Goal: Information Seeking & Learning: Find specific fact

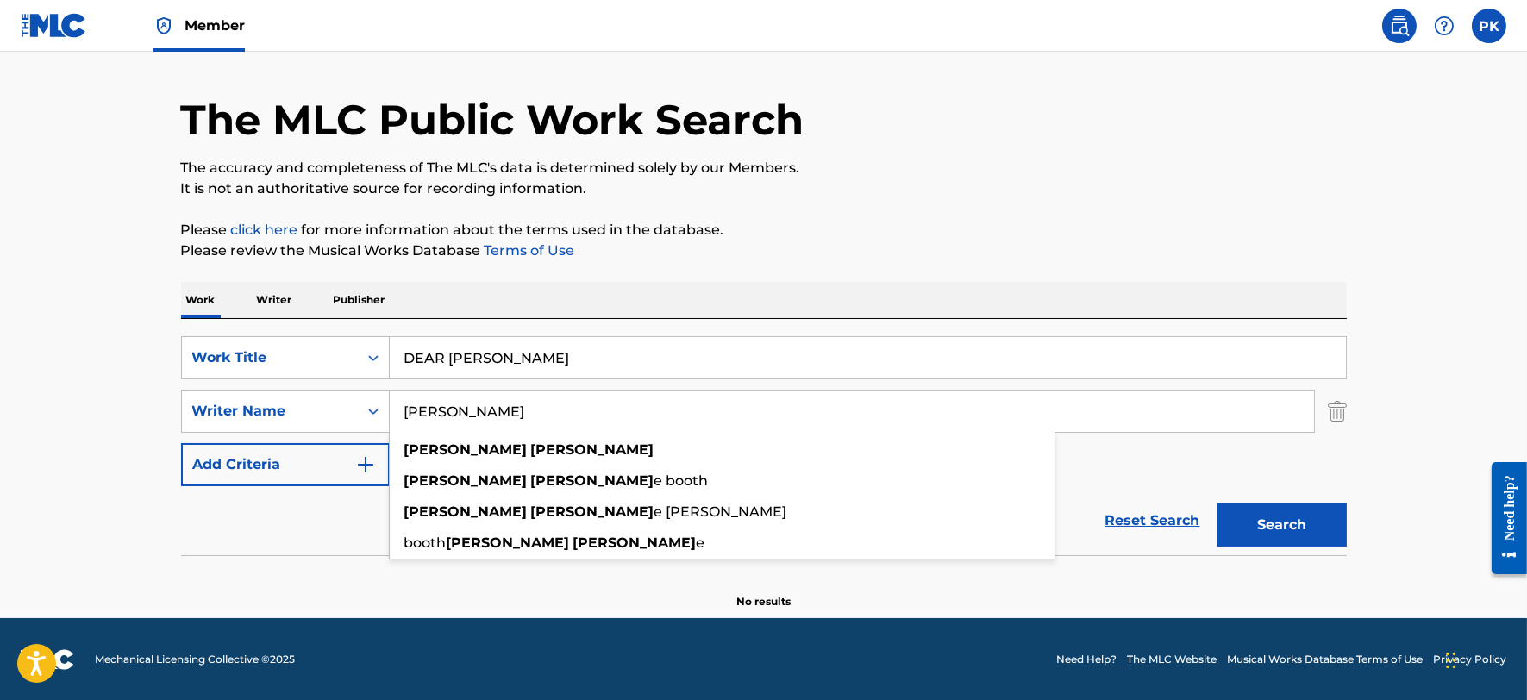
click at [280, 294] on p "Writer" at bounding box center [275, 300] width 46 height 36
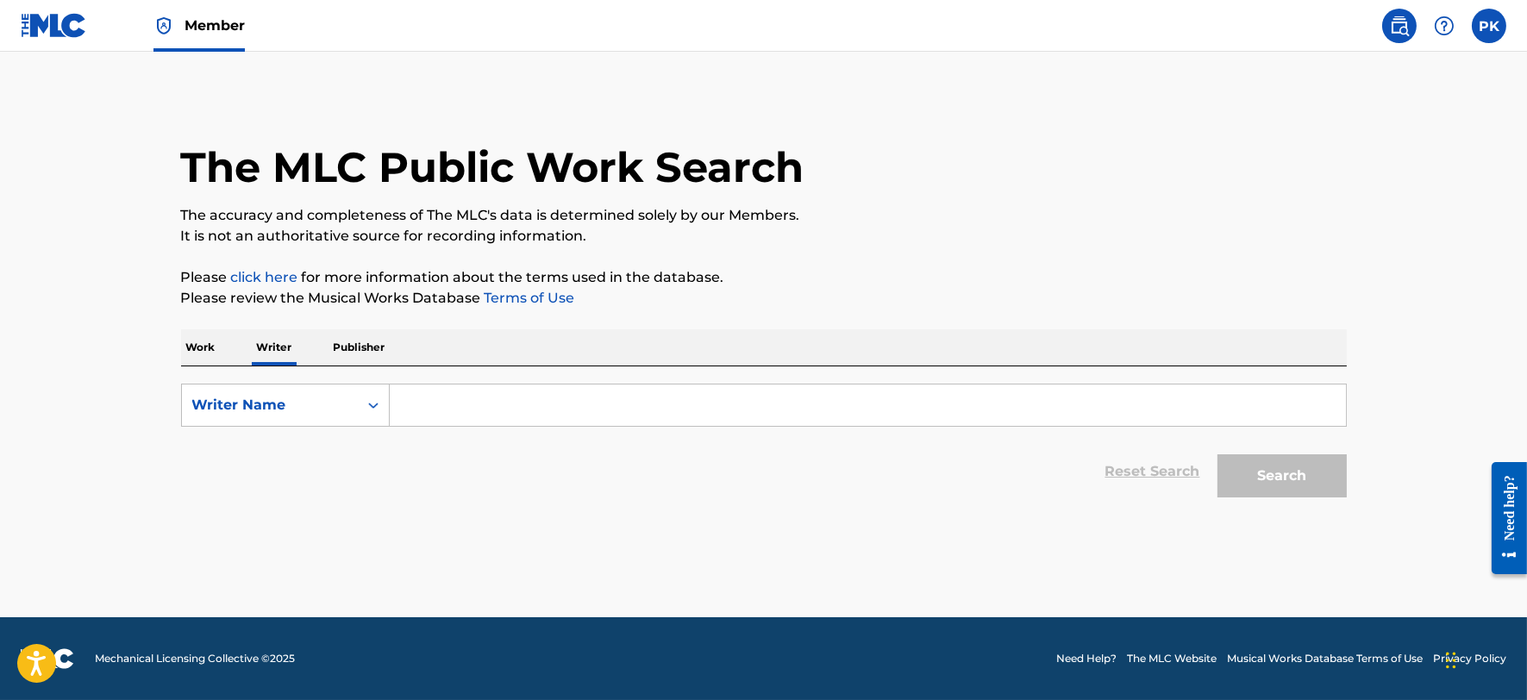
click at [446, 396] on input "Search Form" at bounding box center [868, 404] width 956 height 41
paste input "[PERSON_NAME]"
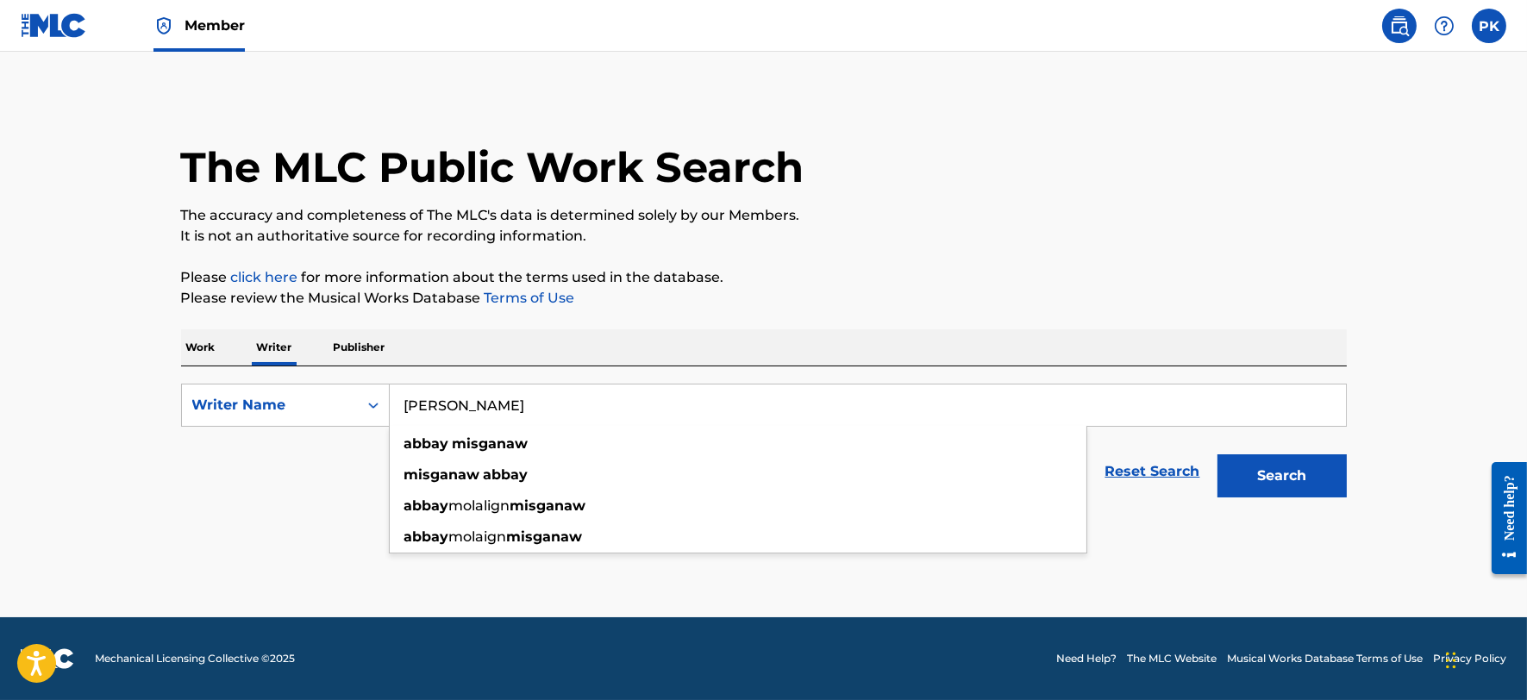
type input "[PERSON_NAME]"
click at [1217, 454] on button "Search" at bounding box center [1281, 475] width 129 height 43
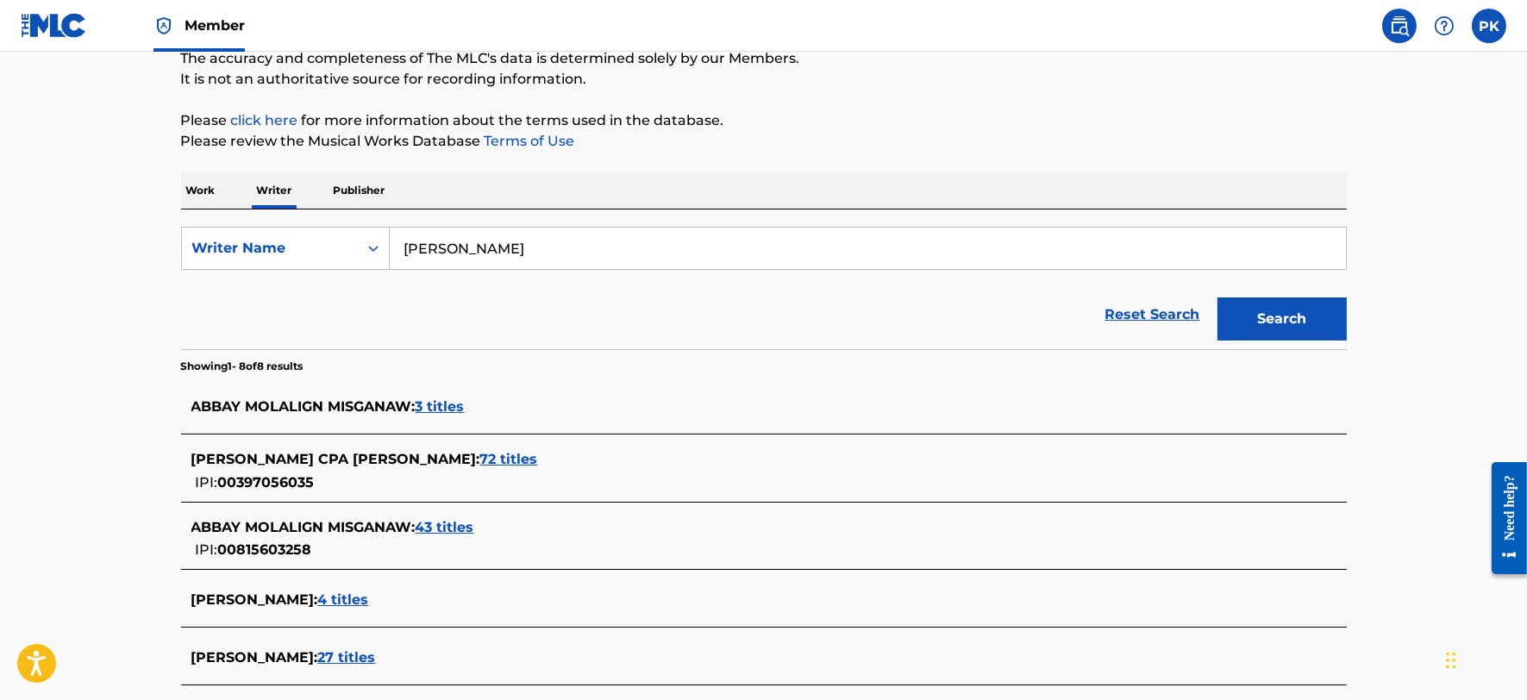
scroll to position [158, 0]
click at [436, 523] on span "43 titles" at bounding box center [444, 526] width 59 height 16
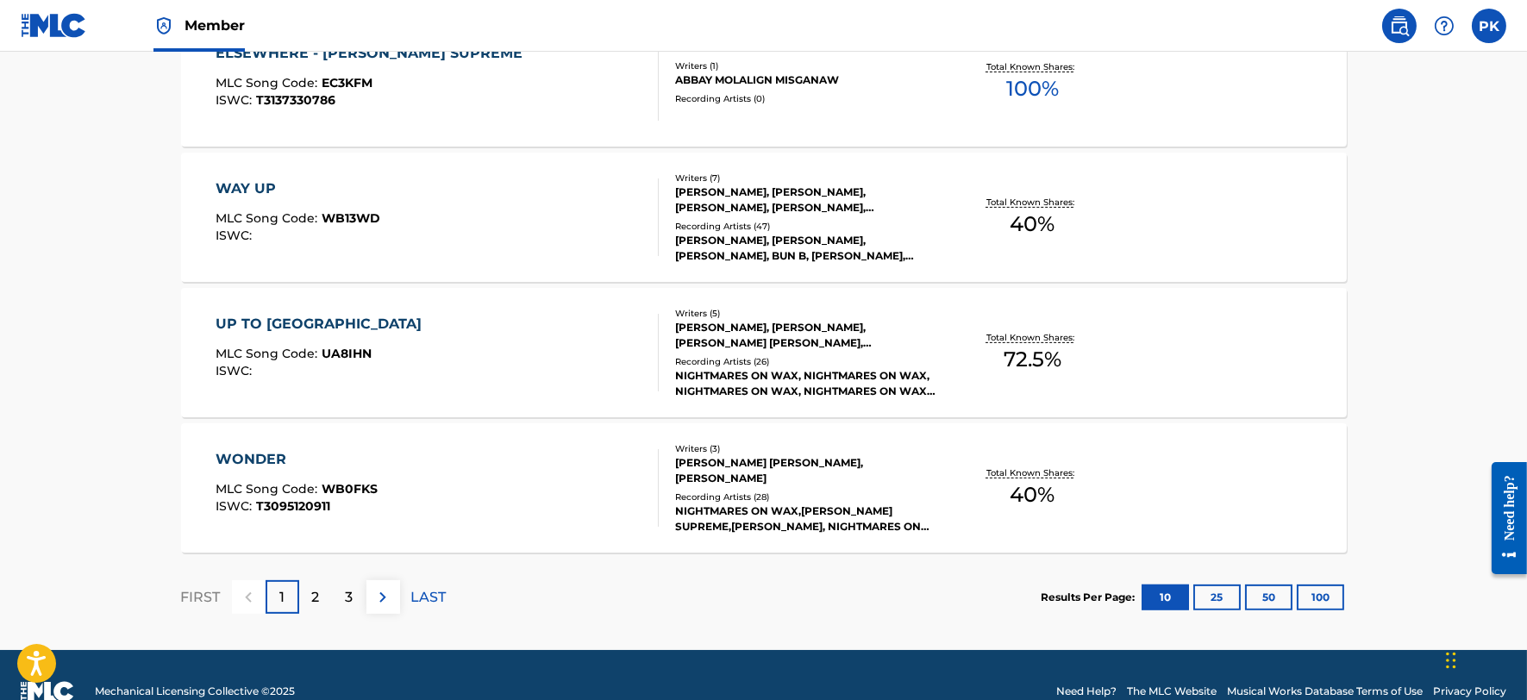
scroll to position [1409, 0]
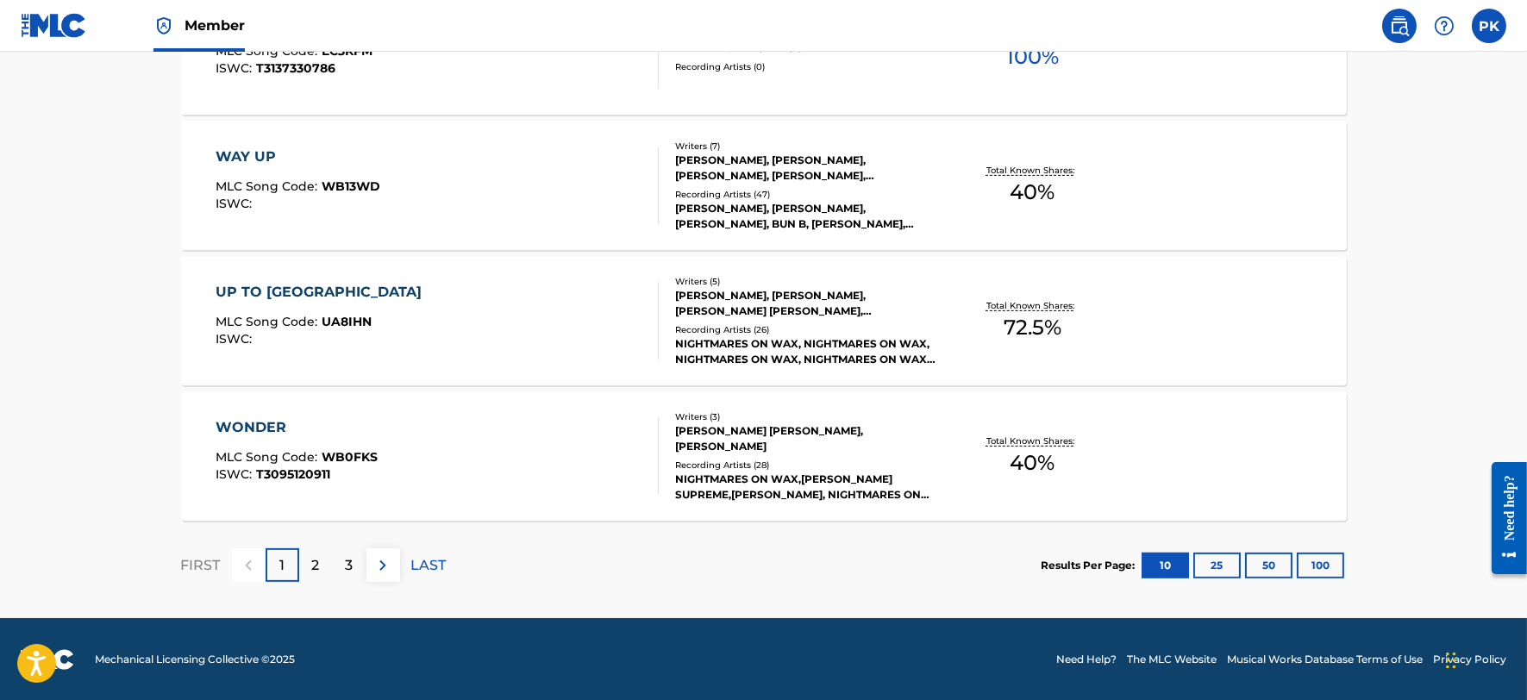
click at [309, 569] on div "2" at bounding box center [316, 565] width 34 height 34
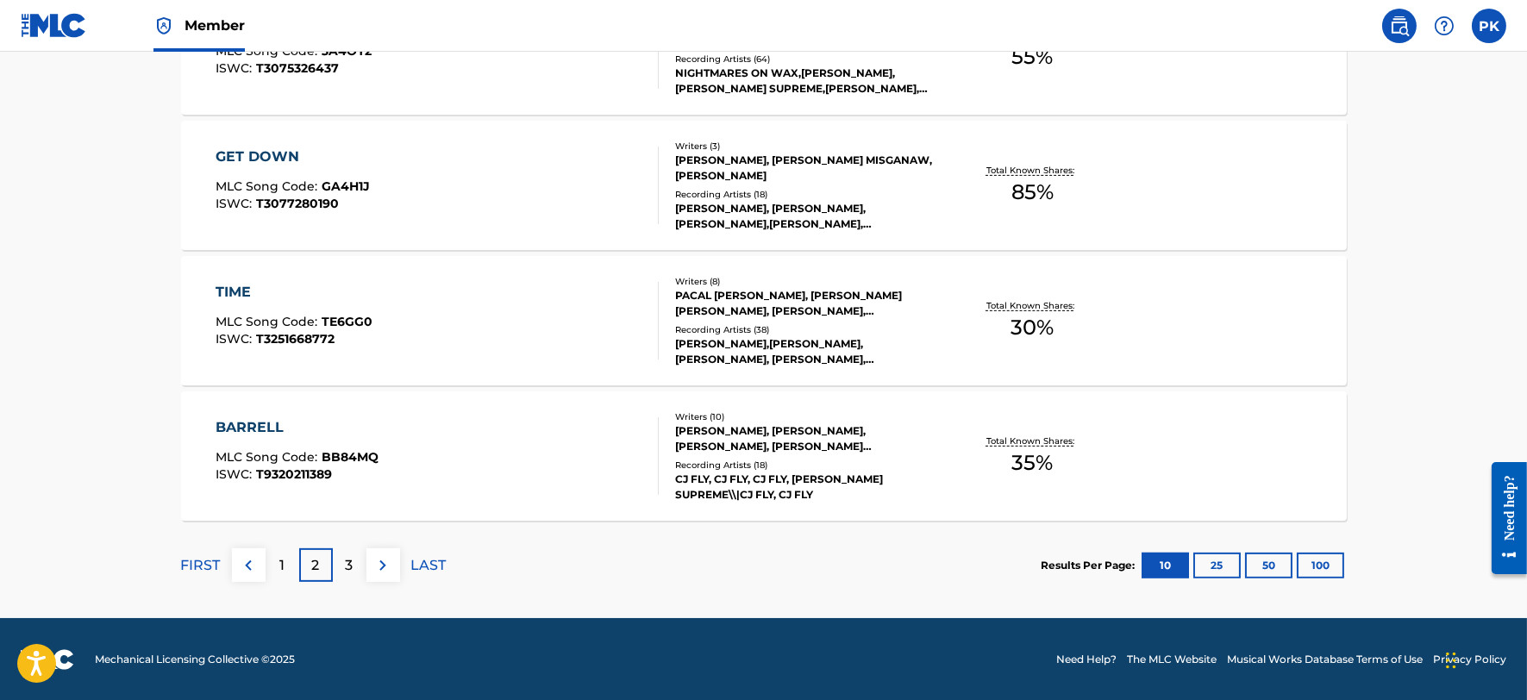
click at [357, 561] on div "3" at bounding box center [350, 565] width 34 height 34
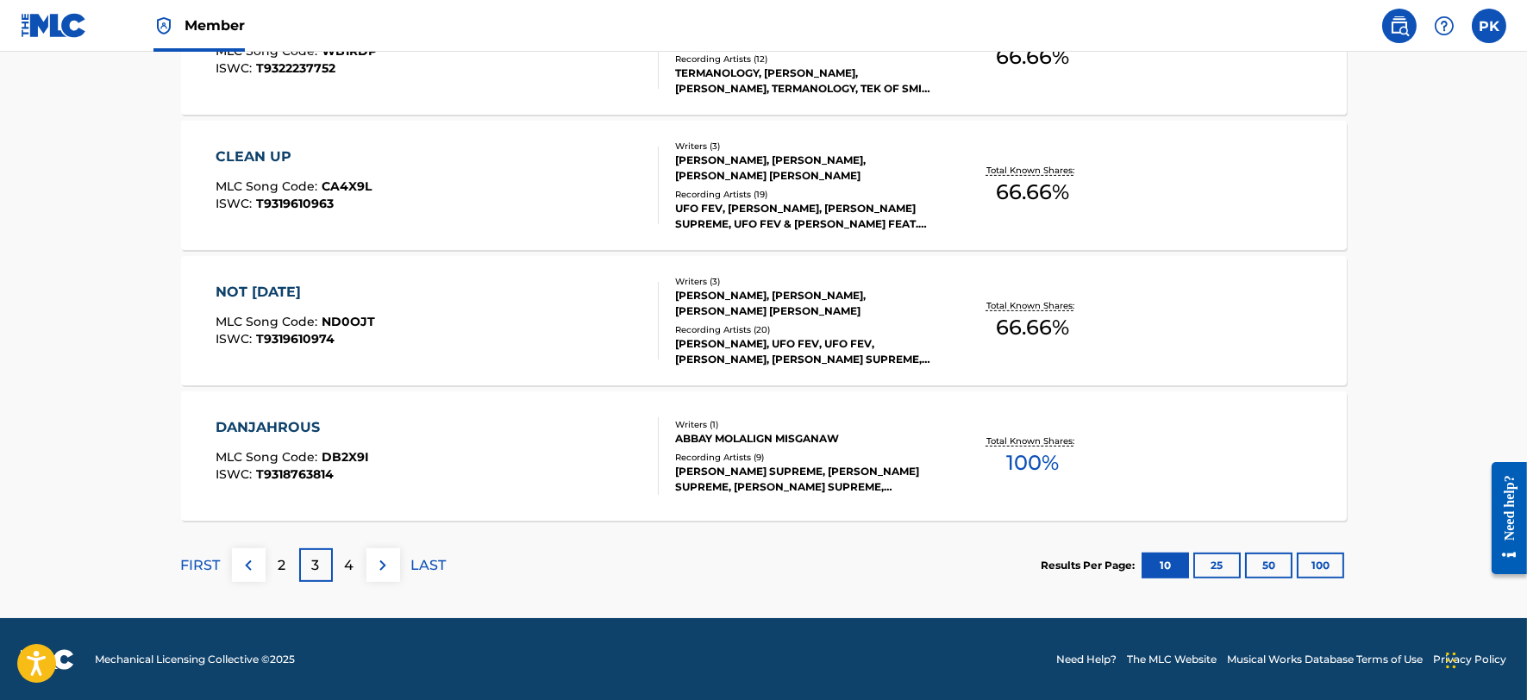
click at [355, 565] on div "4" at bounding box center [350, 565] width 34 height 34
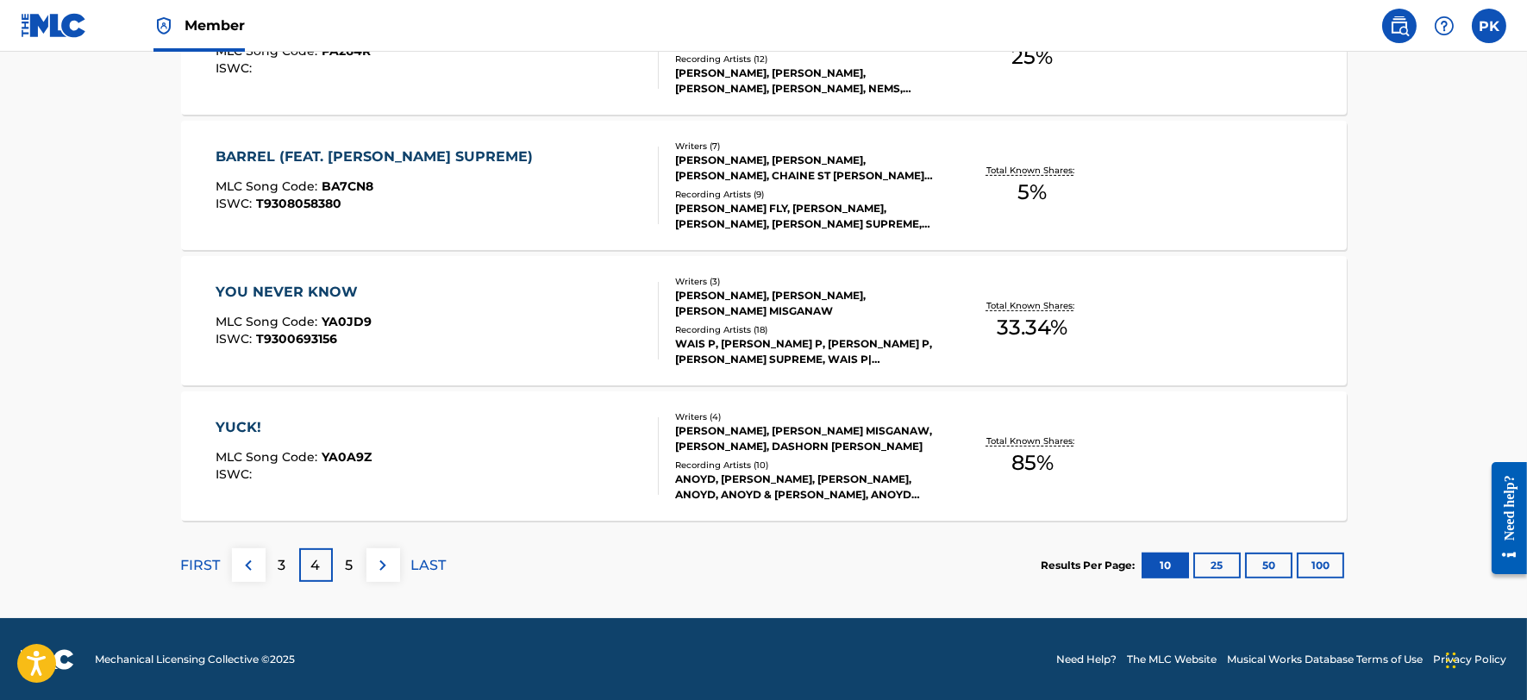
click at [346, 557] on p "5" at bounding box center [350, 565] width 8 height 21
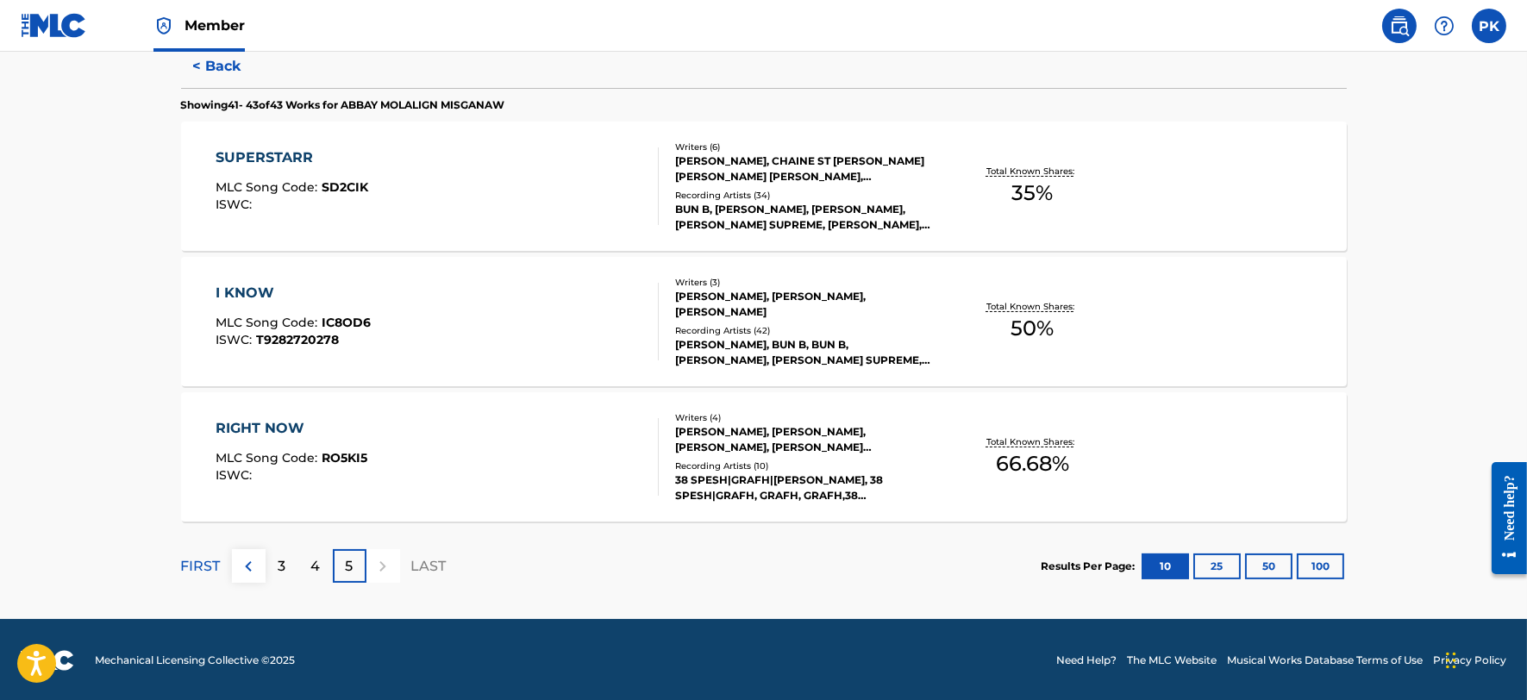
scroll to position [462, 0]
